Goal: Information Seeking & Learning: Learn about a topic

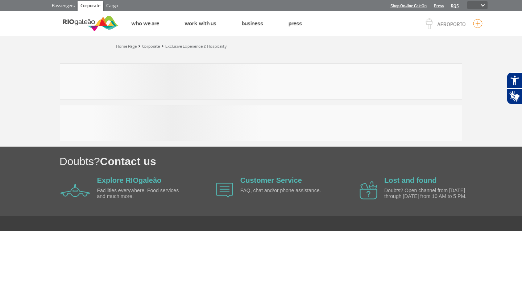
select select
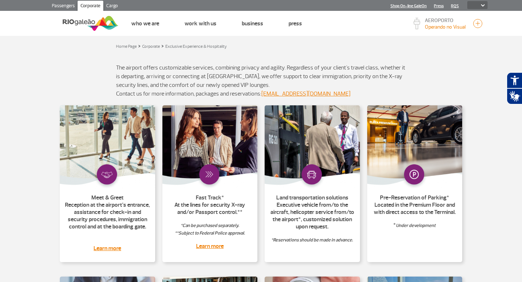
click at [214, 74] on p "The airport offers customizable services, combining privacy and agility. Regard…" at bounding box center [261, 76] width 290 height 26
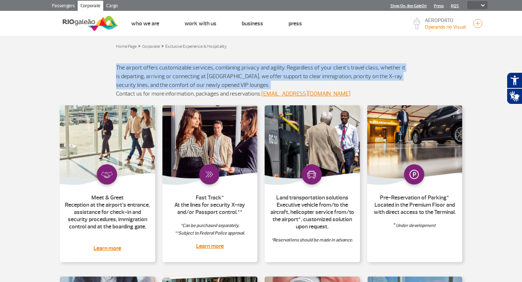
click at [206, 174] on img at bounding box center [209, 148] width 95 height 84
click at [211, 175] on img at bounding box center [209, 148] width 95 height 84
click at [210, 246] on link "Learn more" at bounding box center [210, 246] width 28 height 7
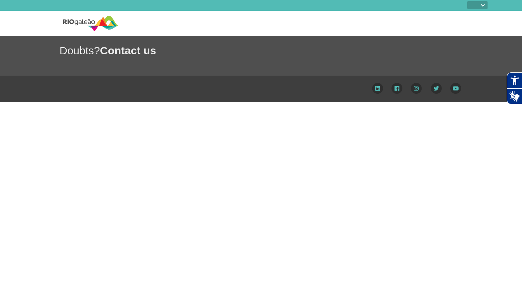
select select
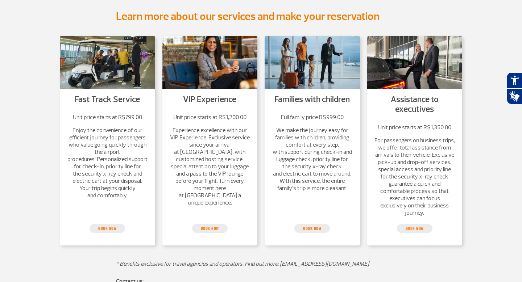
scroll to position [117, 0]
